Goal: Task Accomplishment & Management: Use online tool/utility

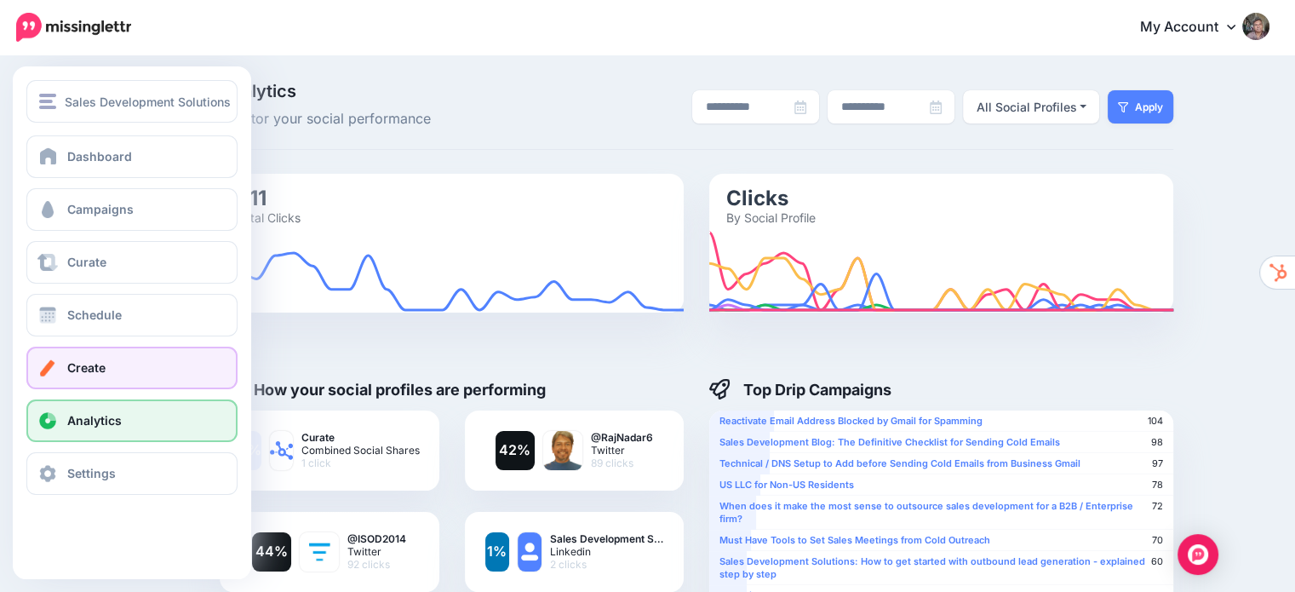
click at [78, 364] on span "Create" at bounding box center [86, 367] width 38 height 14
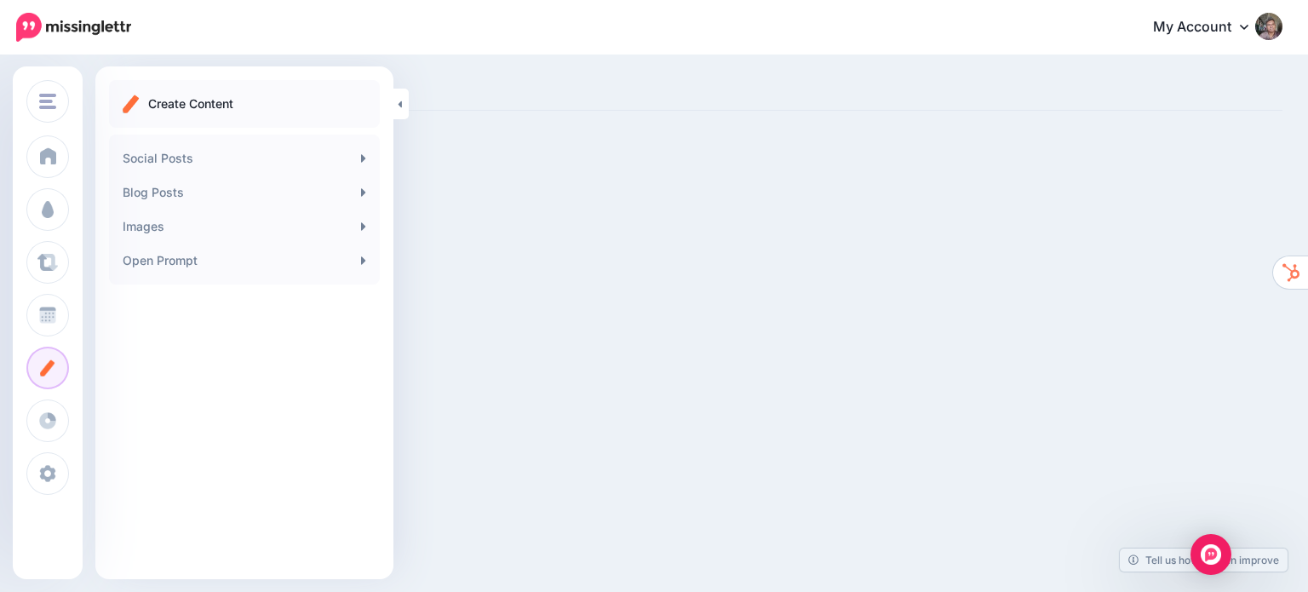
click at [299, 106] on ul "Create Content" at bounding box center [244, 104] width 243 height 20
click at [188, 106] on p "Create Content" at bounding box center [190, 104] width 85 height 20
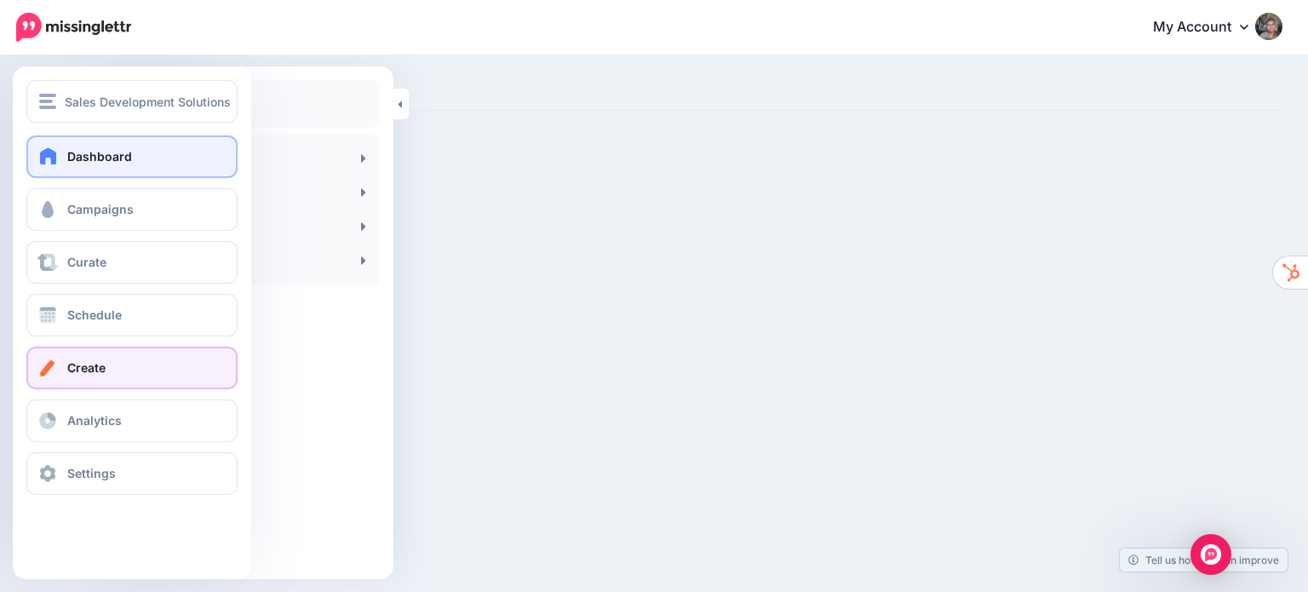
click at [83, 162] on span "Dashboard" at bounding box center [99, 156] width 65 height 14
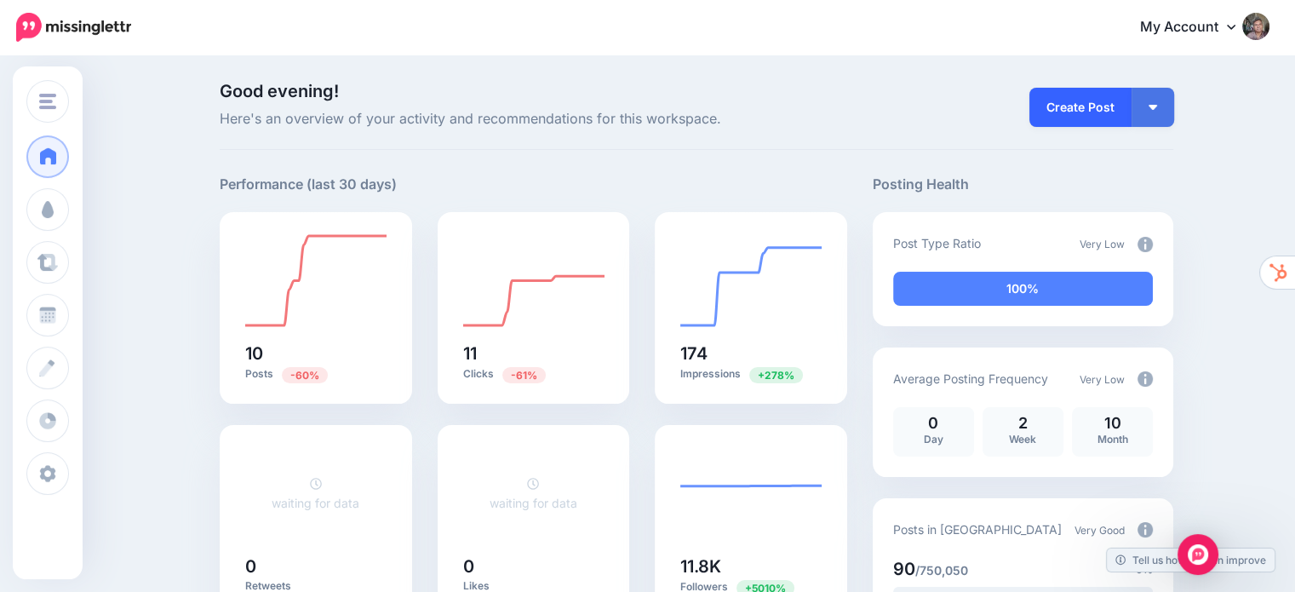
click at [1088, 118] on link "Create Post" at bounding box center [1080, 107] width 102 height 39
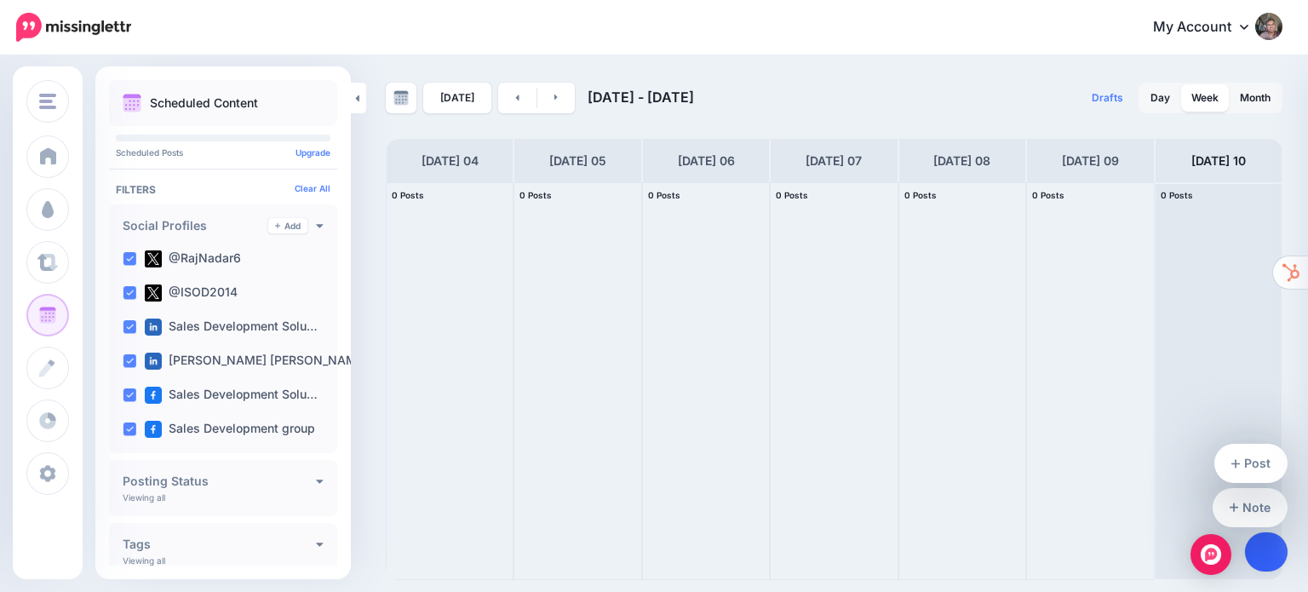
click at [1264, 547] on icon at bounding box center [1266, 552] width 9 height 12
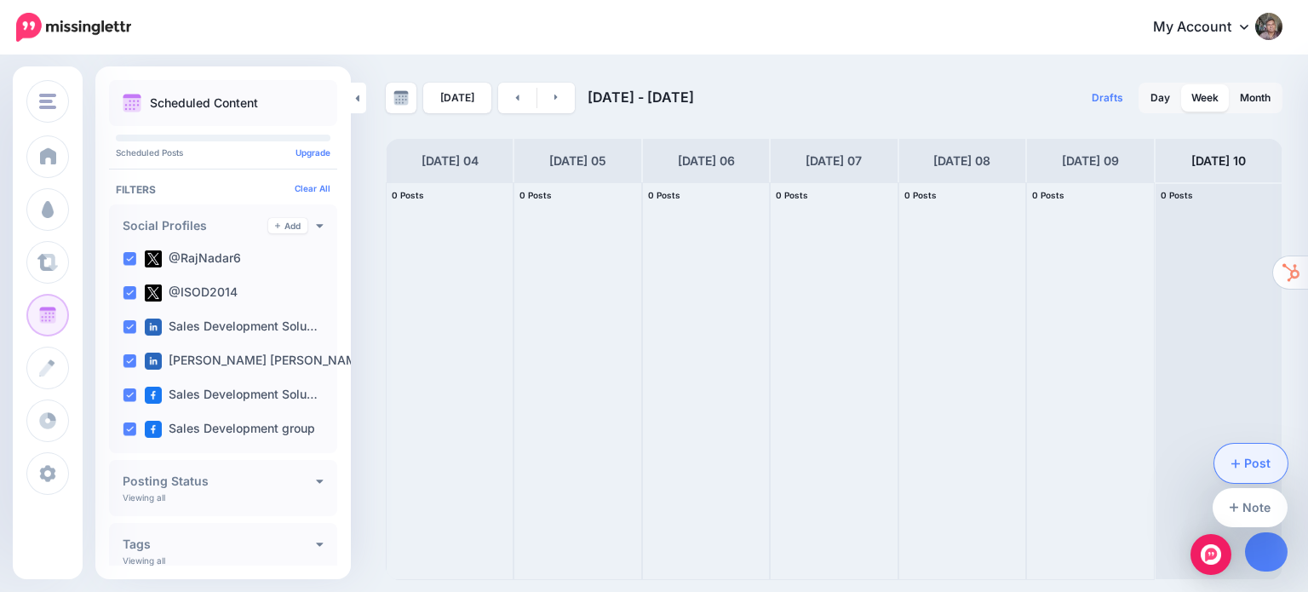
click at [1252, 452] on link "Post" at bounding box center [1251, 463] width 74 height 39
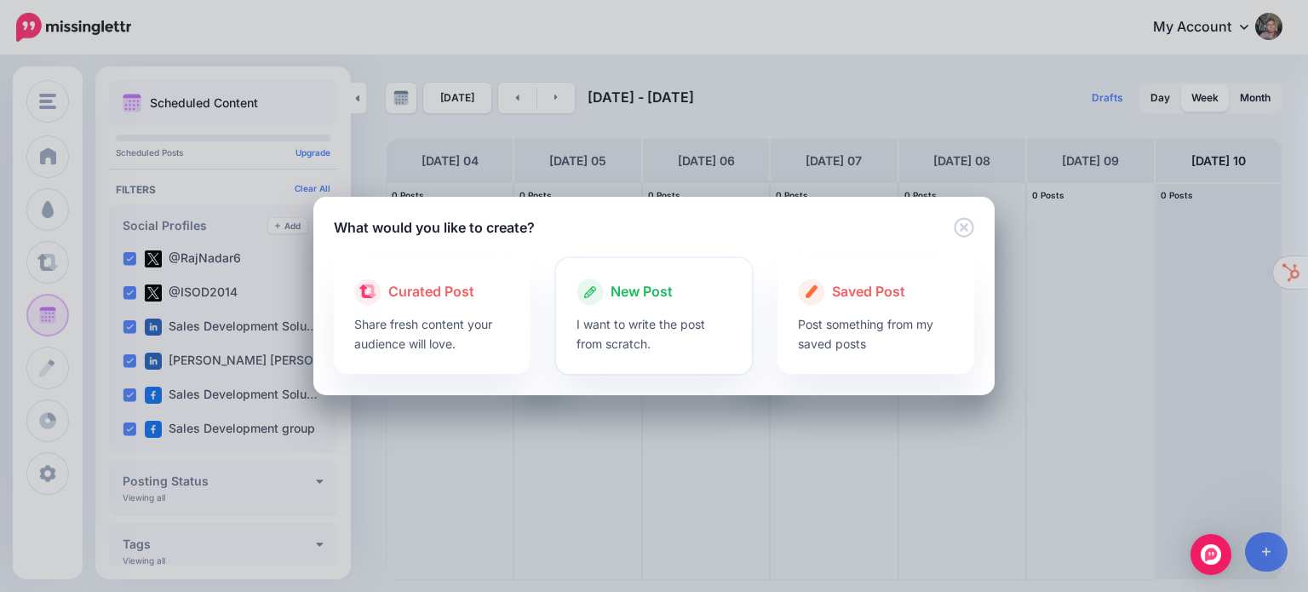
click at [657, 316] on p "I want to write the post from scratch." at bounding box center [654, 333] width 156 height 39
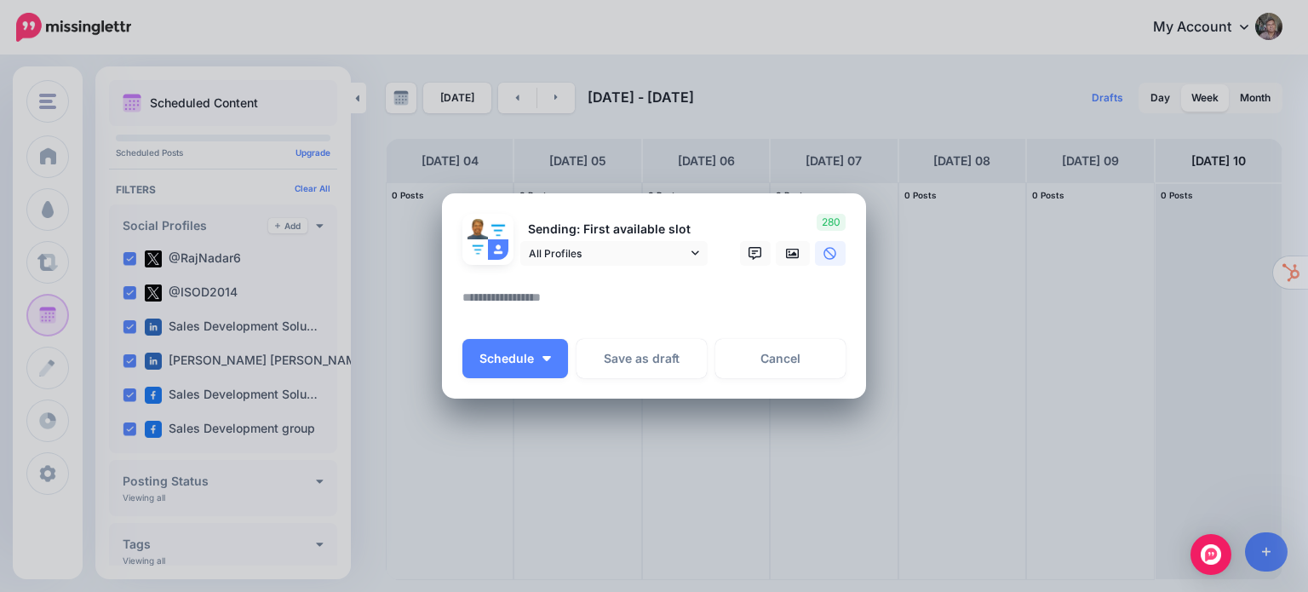
click at [528, 301] on textarea at bounding box center [658, 303] width 392 height 33
paste textarea "**********"
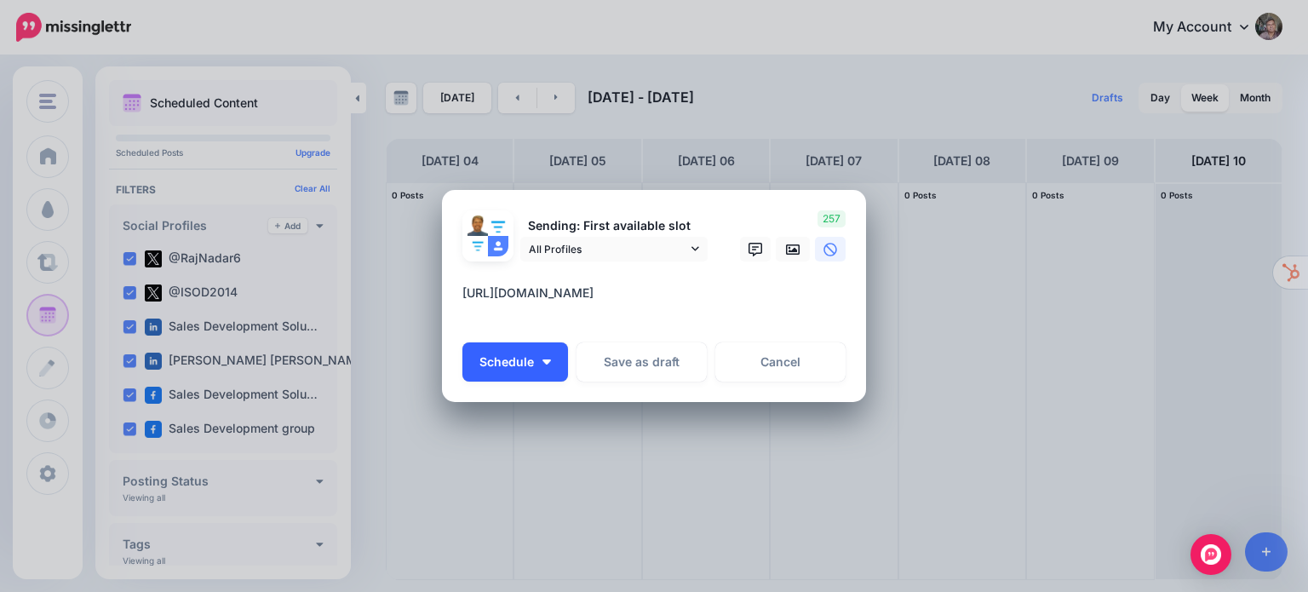
type textarea "**********"
click at [501, 358] on span "Schedule" at bounding box center [506, 362] width 54 height 12
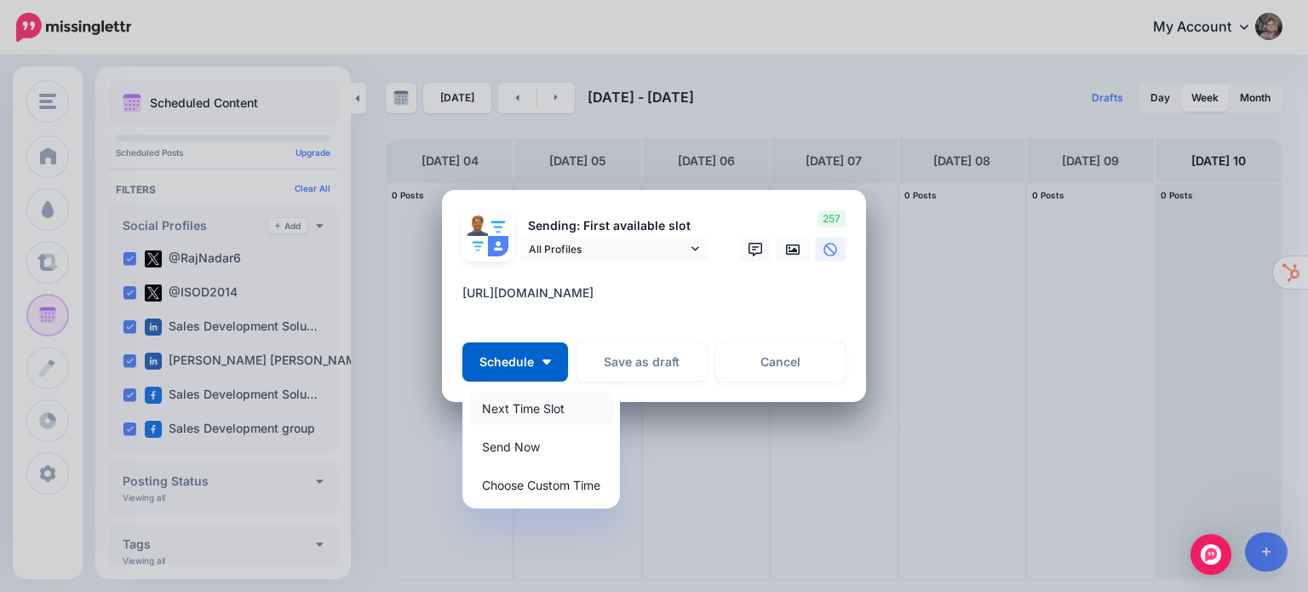
click at [511, 405] on link "Next Time Slot" at bounding box center [541, 408] width 144 height 33
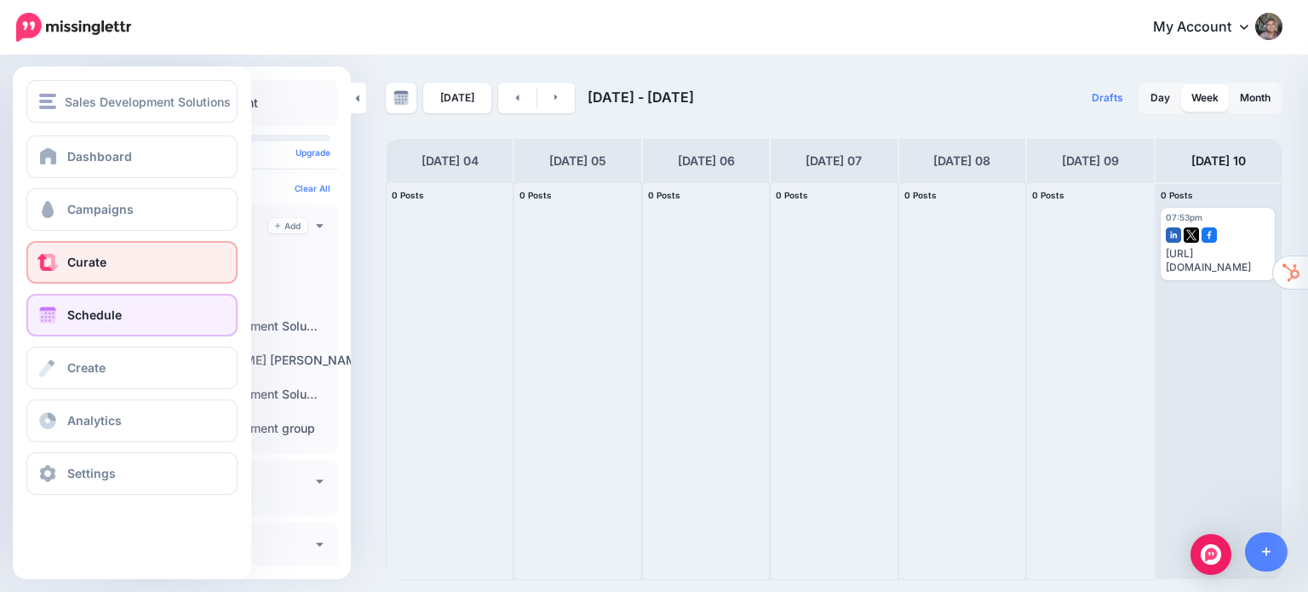
click at [113, 262] on link "Curate" at bounding box center [131, 262] width 211 height 43
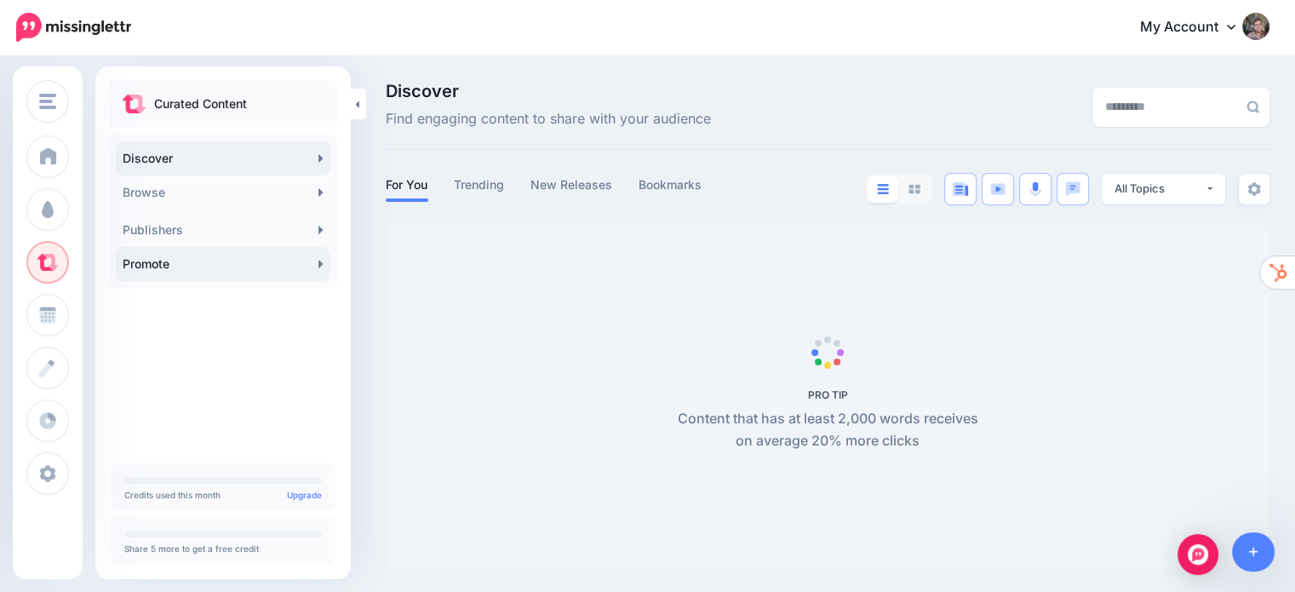
click at [148, 257] on link "Promote" at bounding box center [223, 264] width 215 height 34
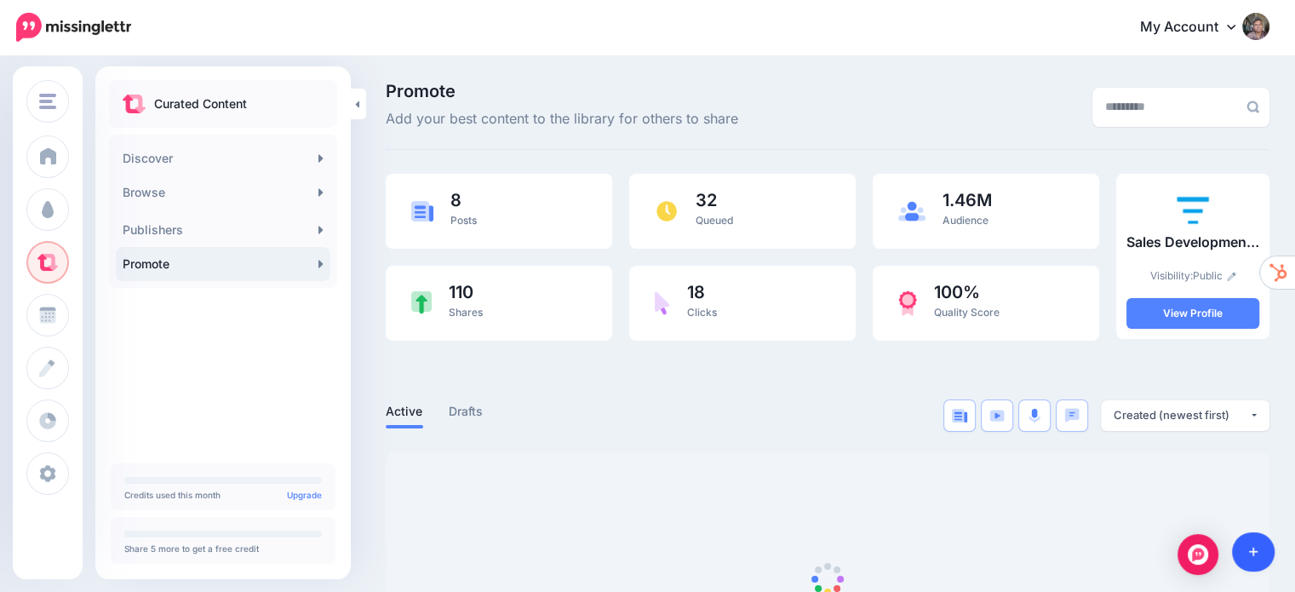
click at [1251, 546] on icon at bounding box center [1253, 552] width 9 height 12
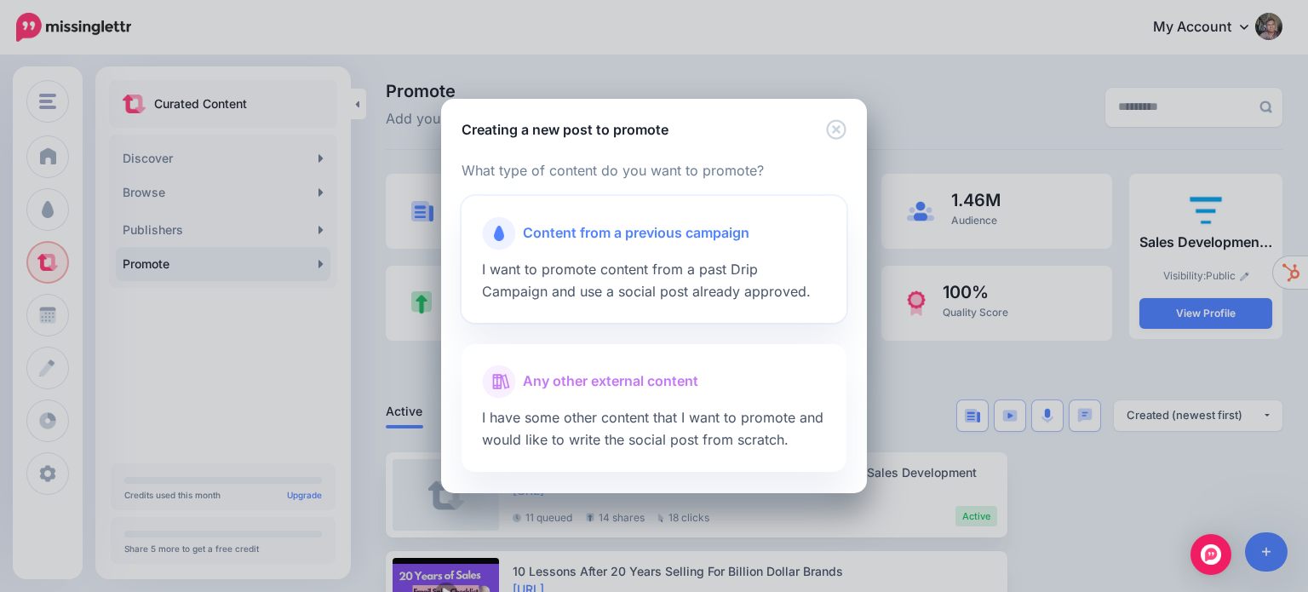
click at [592, 232] on span "Content from a previous campaign" at bounding box center [636, 233] width 226 height 22
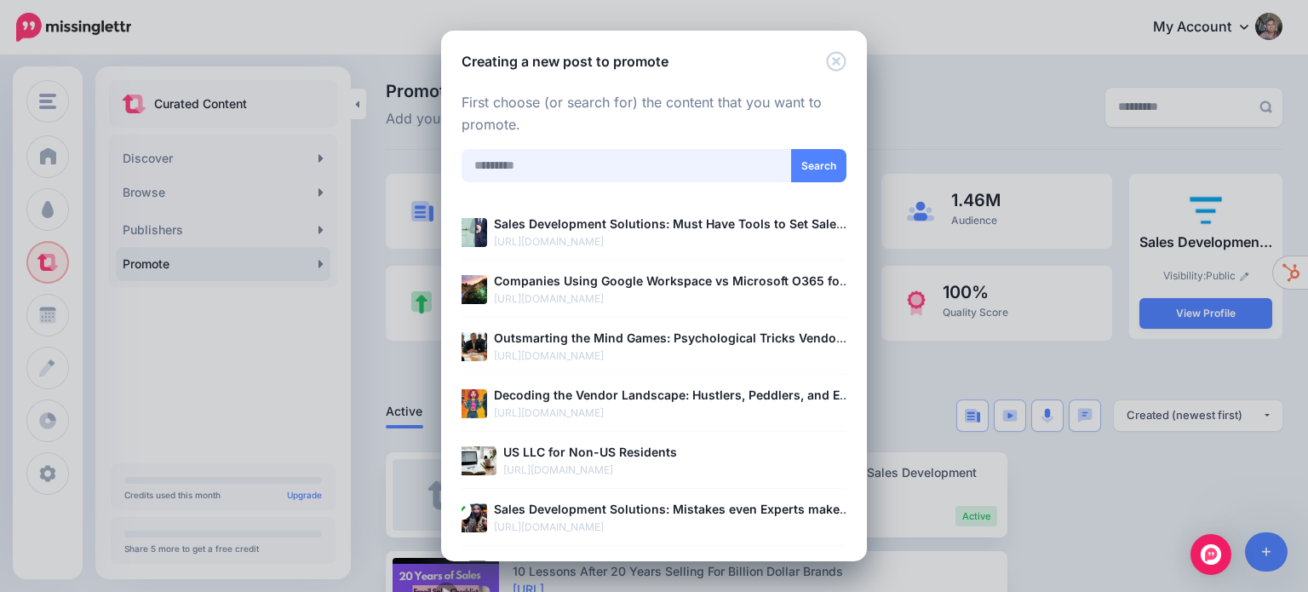
click at [528, 166] on input "text" at bounding box center [626, 165] width 330 height 33
paste input "**********"
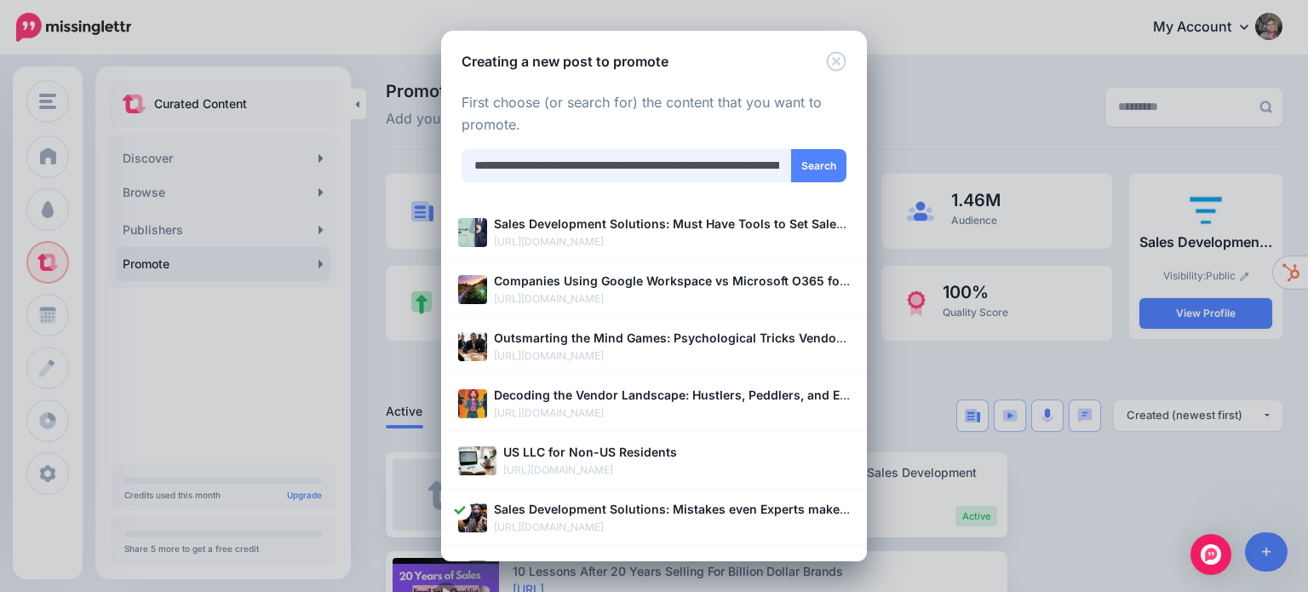
scroll to position [0, 150]
type input "**********"
click at [815, 169] on button "Search" at bounding box center [818, 165] width 55 height 33
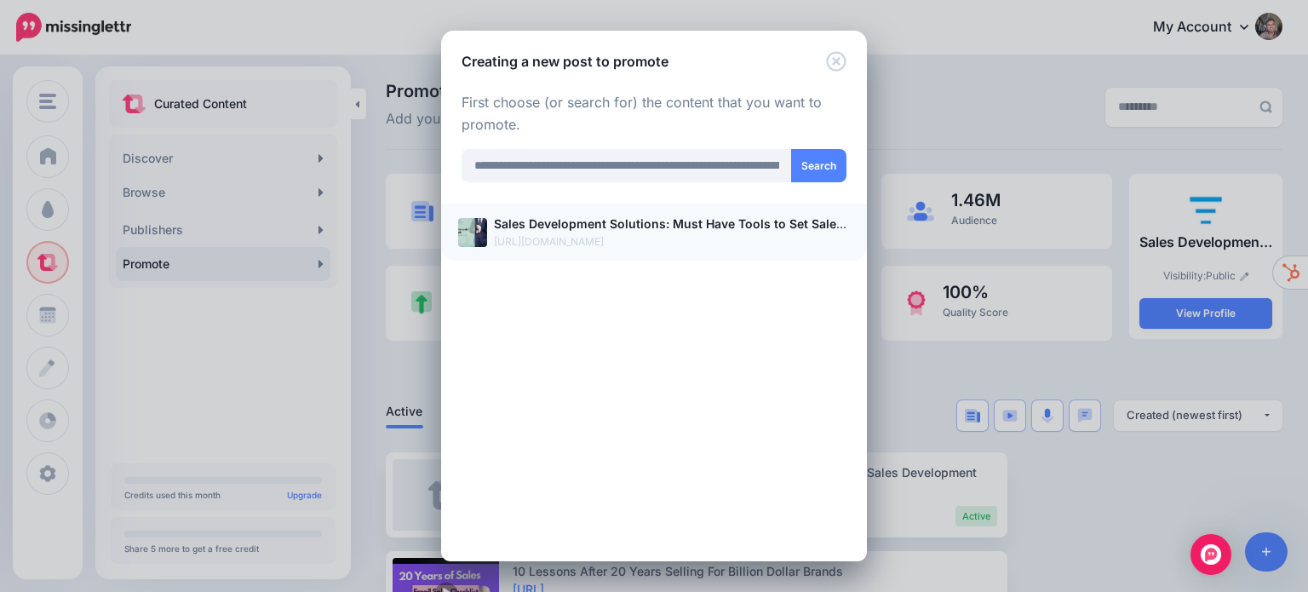
click at [620, 238] on p "https://blog.salesdevelopment.solutions/2021/03/sales-development-tools.html" at bounding box center [672, 241] width 356 height 17
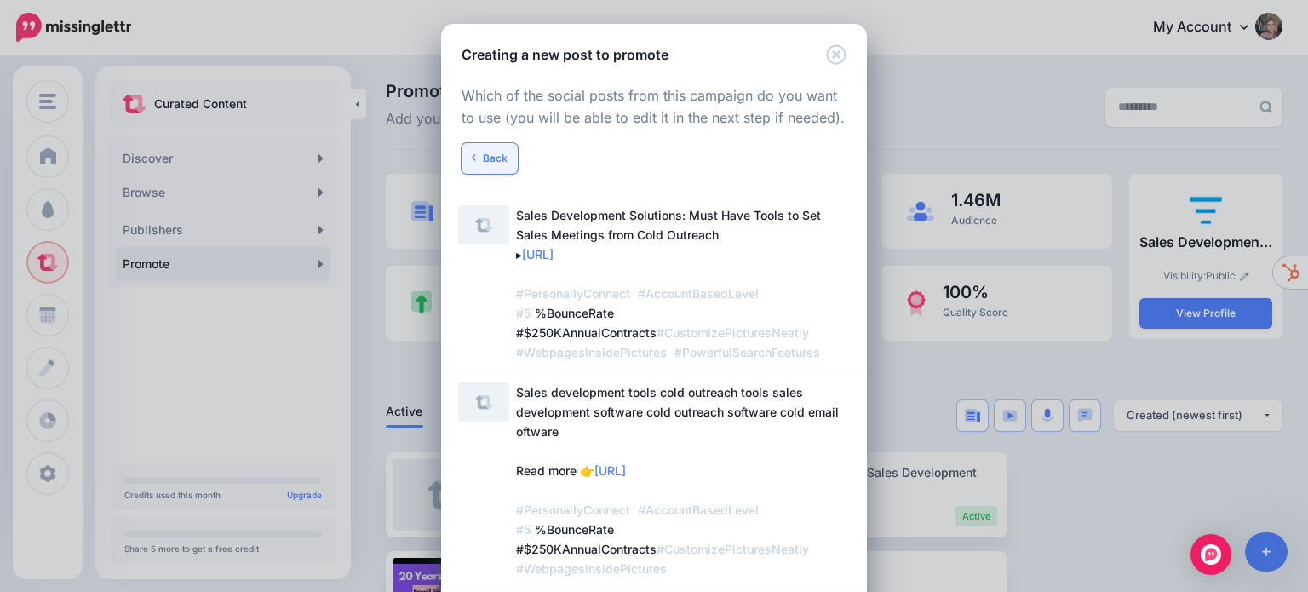
click at [492, 169] on button "Back" at bounding box center [489, 158] width 56 height 31
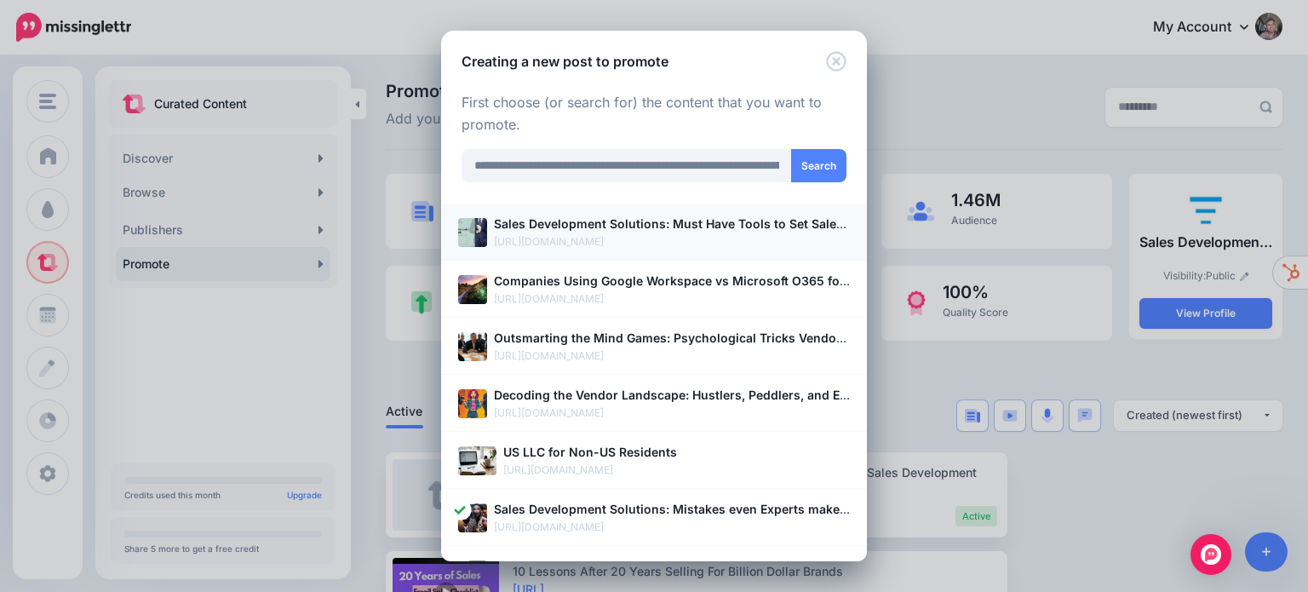
click at [644, 229] on b "Sales Development Solutions: Must Have Tools to Set Sales Meetings from Cold Ou…" at bounding box center [757, 223] width 527 height 14
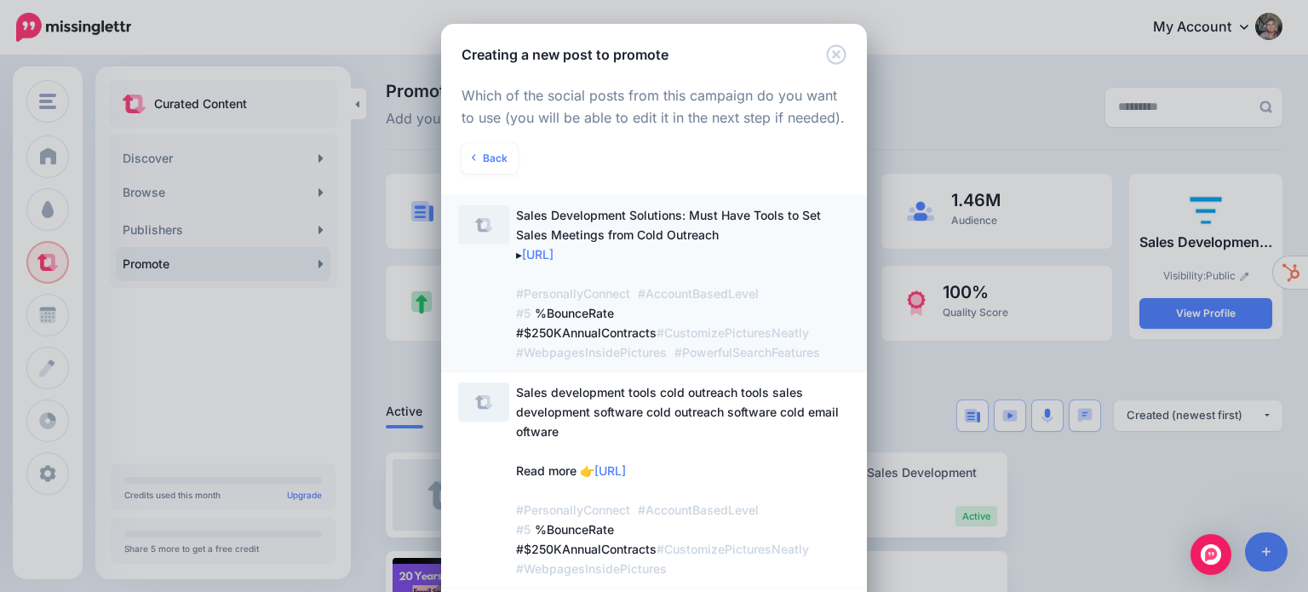
click at [667, 238] on span "Sales Development Solutions: Must Have Tools to Set Sales Meetings from Cold Ou…" at bounding box center [670, 284] width 308 height 152
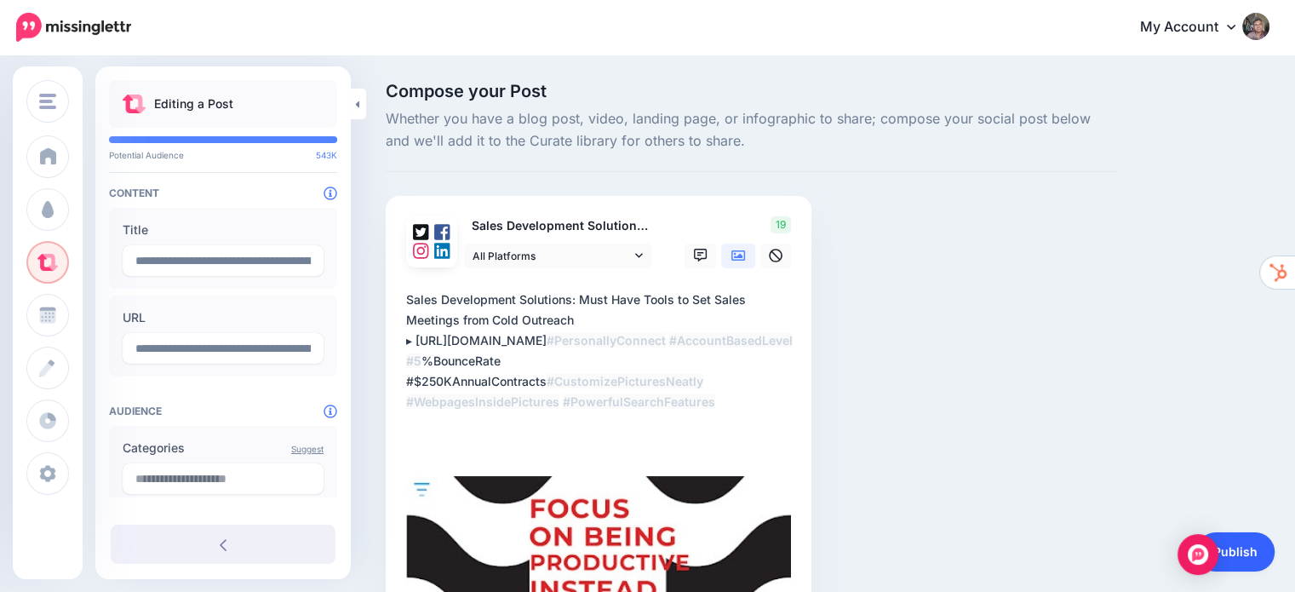
click at [1240, 544] on link "Publish" at bounding box center [1235, 551] width 78 height 39
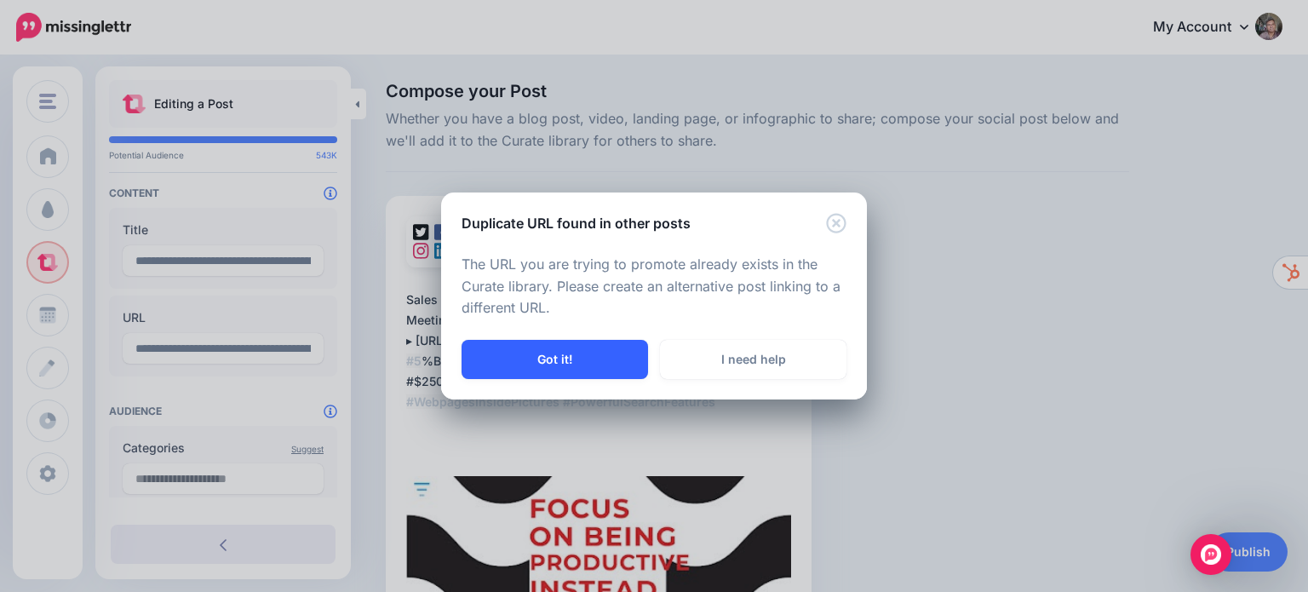
click at [532, 355] on button "Got it!" at bounding box center [554, 359] width 186 height 39
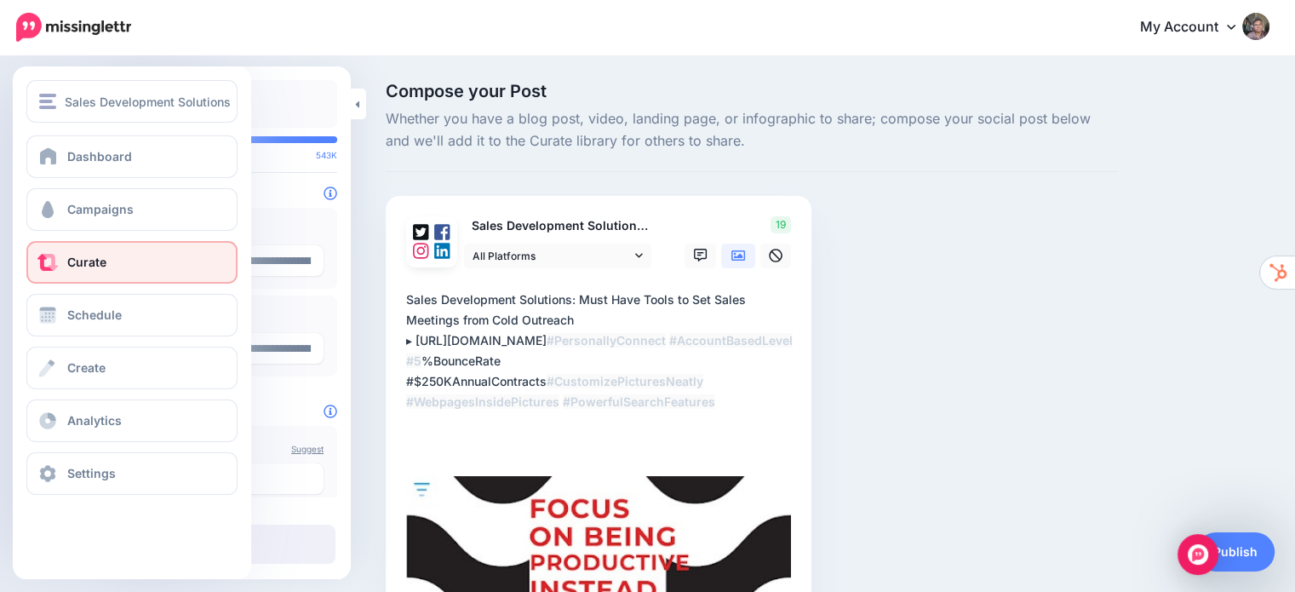
click at [75, 258] on span "Curate" at bounding box center [86, 262] width 39 height 14
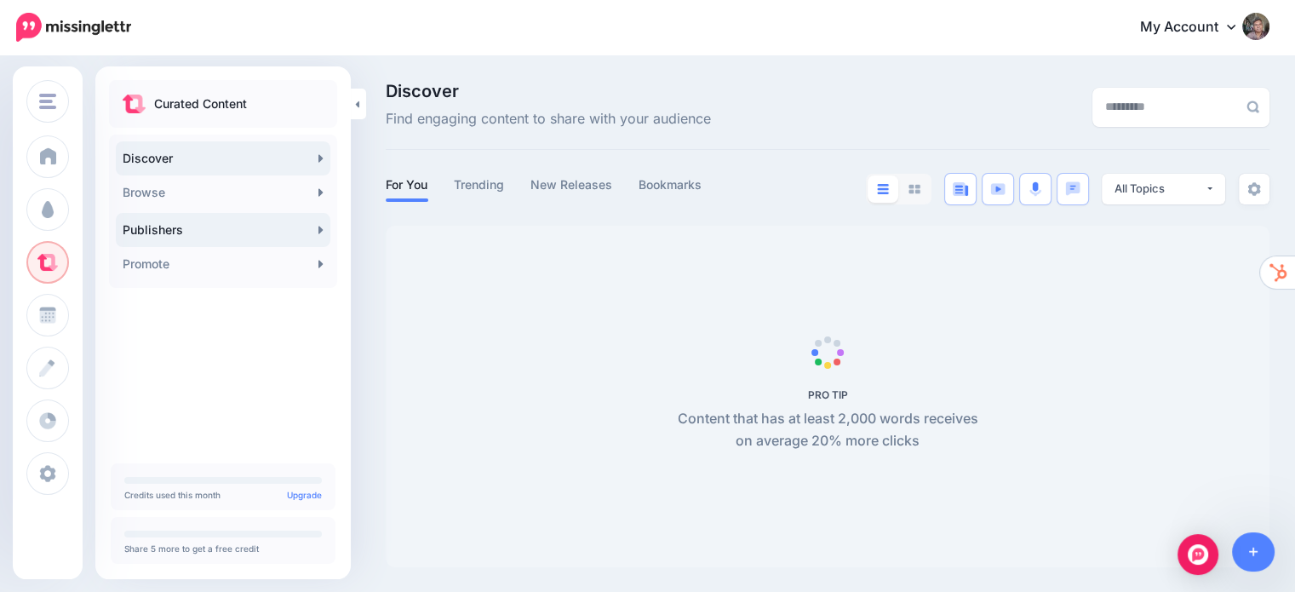
click at [149, 230] on link "Publishers" at bounding box center [223, 230] width 215 height 34
click at [179, 265] on link "Promote" at bounding box center [223, 264] width 215 height 34
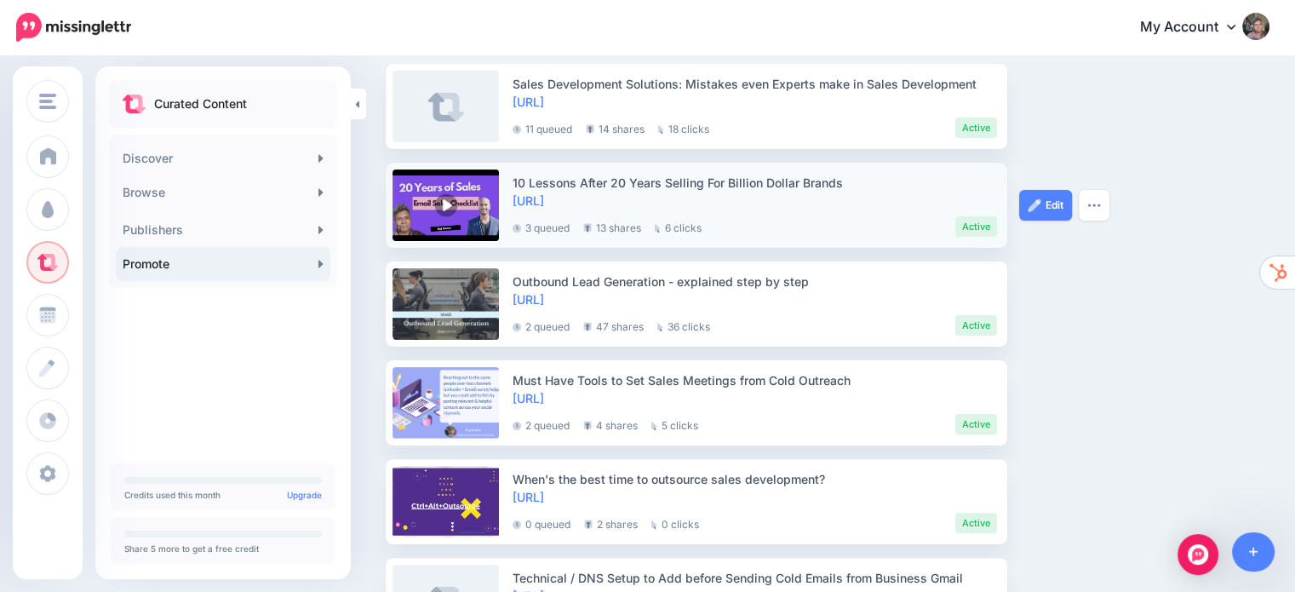
scroll to position [511, 0]
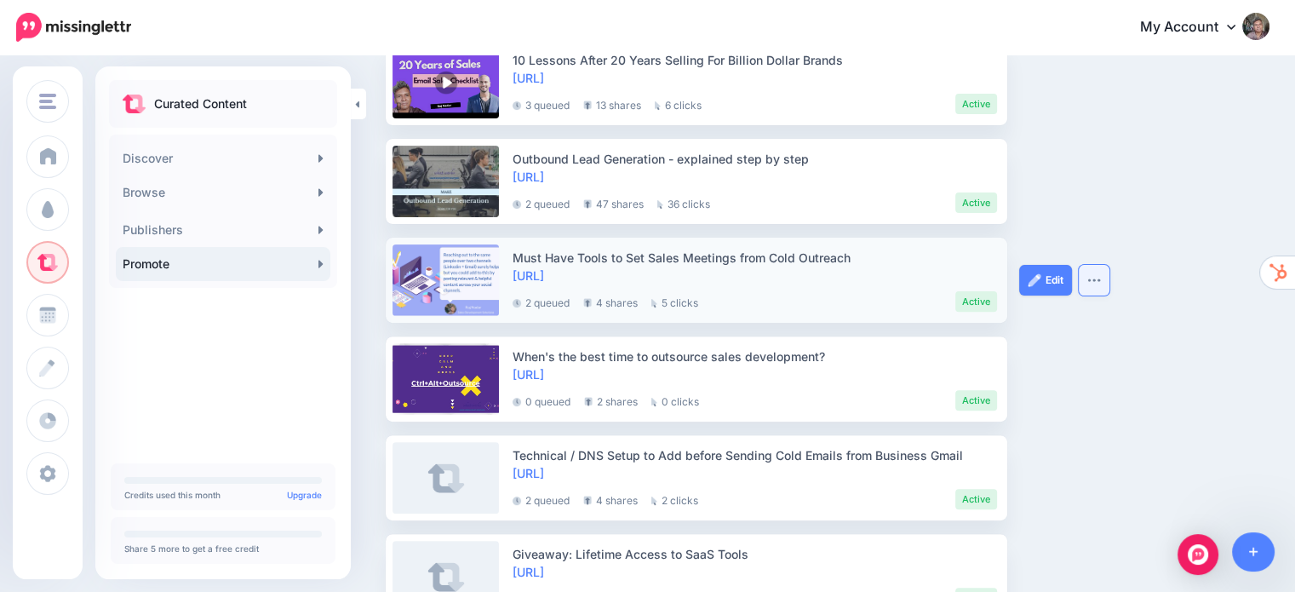
click at [1087, 282] on img "button" at bounding box center [1094, 280] width 14 height 5
click at [1151, 246] on ul "Sales Development Solutions: Mistakes even Experts make in Sales Development [U…" at bounding box center [828, 329] width 884 height 776
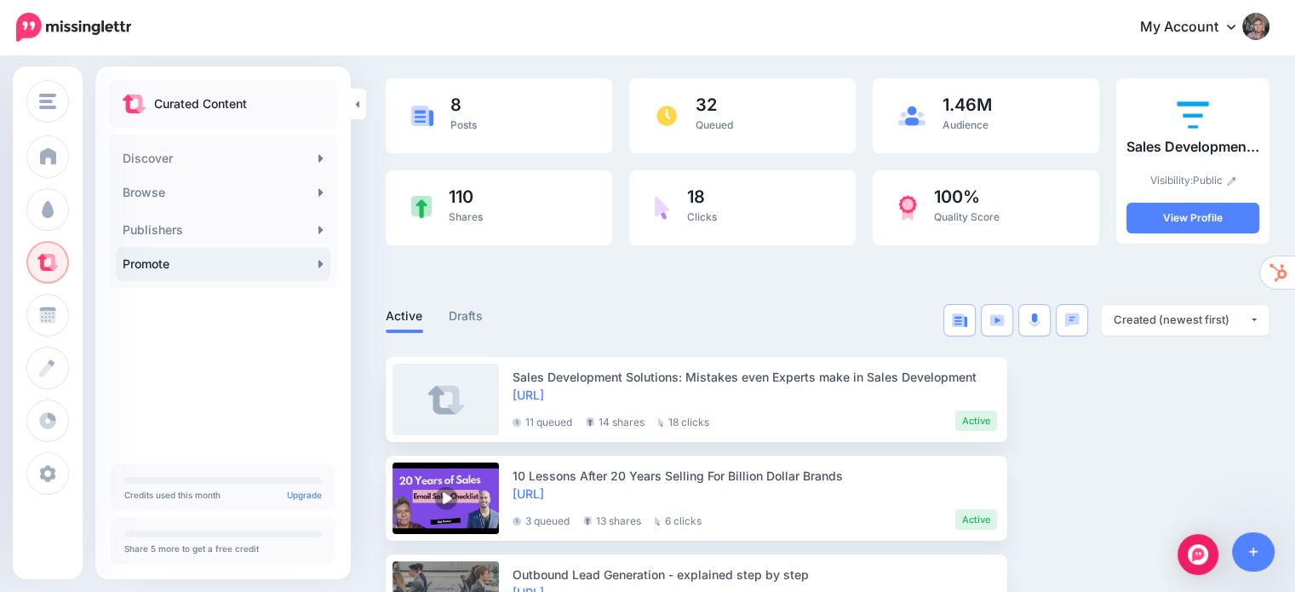
scroll to position [0, 0]
